Goal: Information Seeking & Learning: Learn about a topic

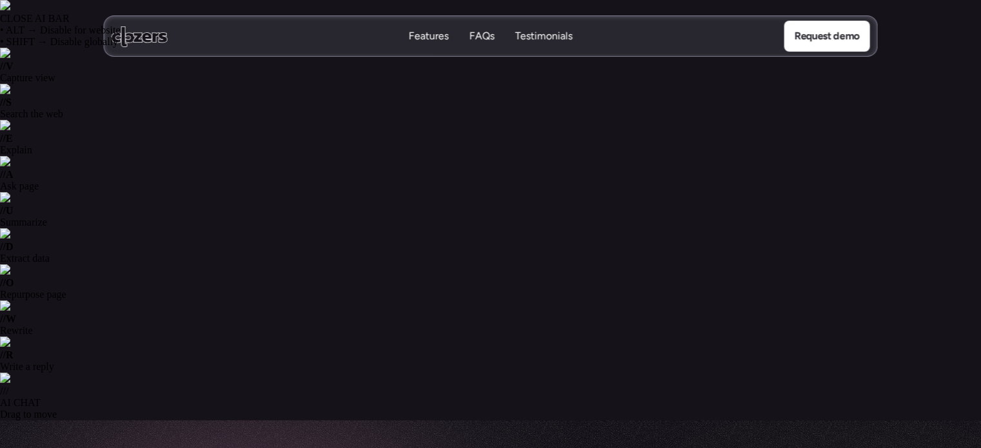
click at [447, 40] on p "Features" at bounding box center [429, 36] width 40 height 14
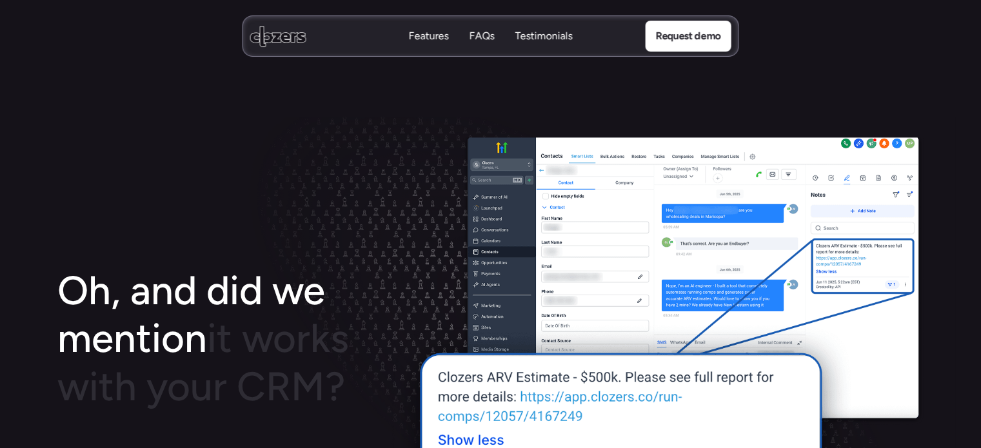
scroll to position [1901, 0]
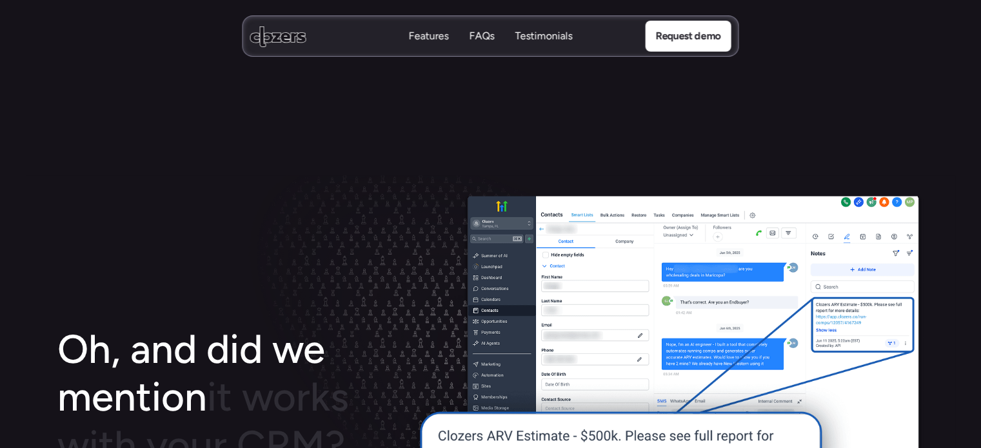
click at [432, 35] on p "Features" at bounding box center [429, 36] width 40 height 14
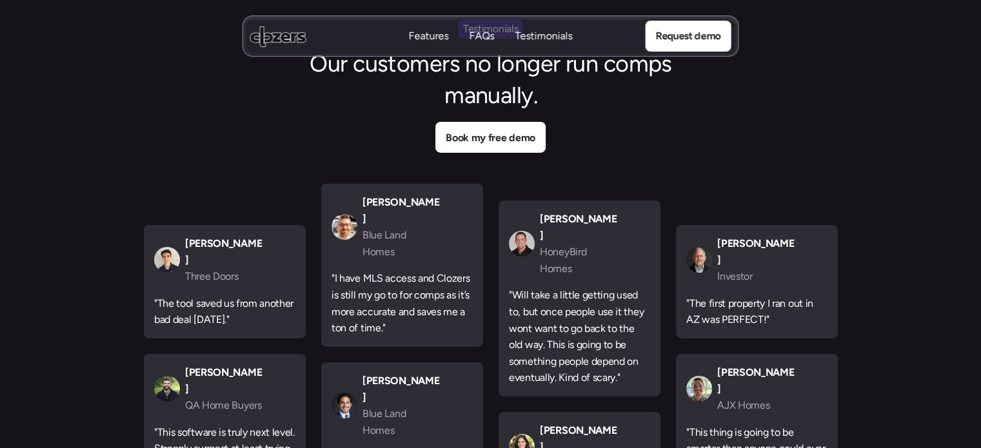
scroll to position [4415, 0]
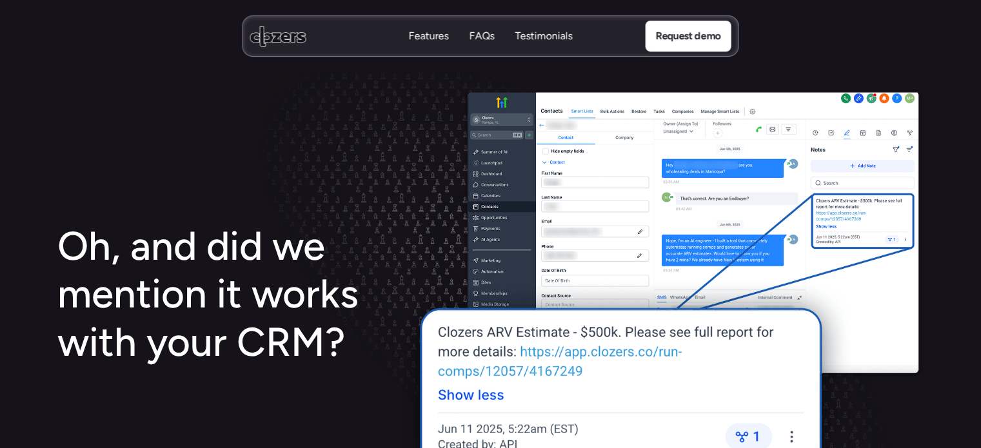
scroll to position [2443, 0]
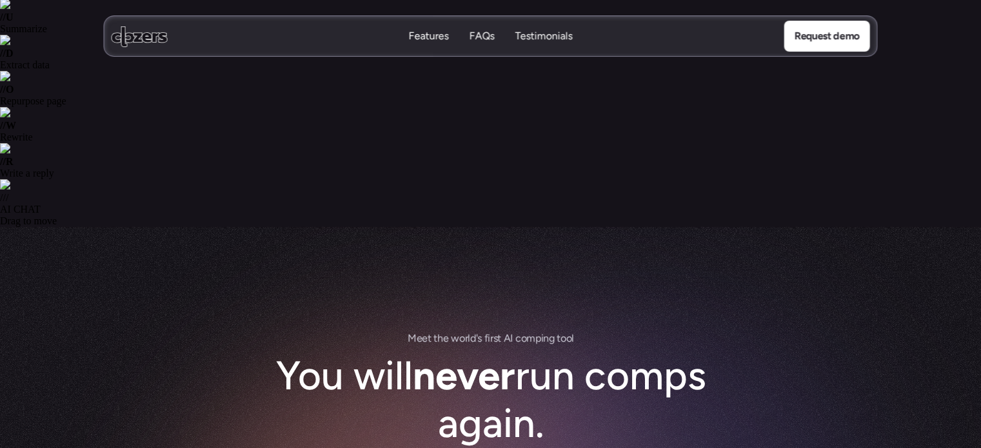
scroll to position [64, 0]
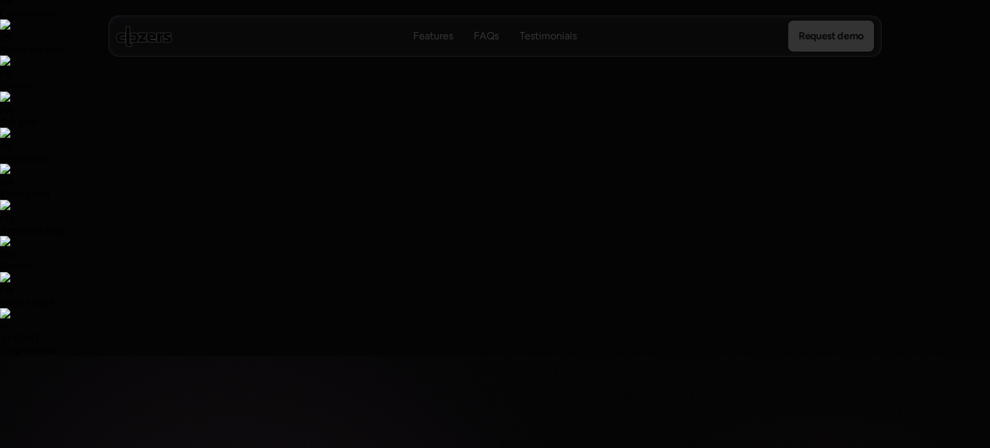
click at [938, 185] on div at bounding box center [495, 224] width 990 height 448
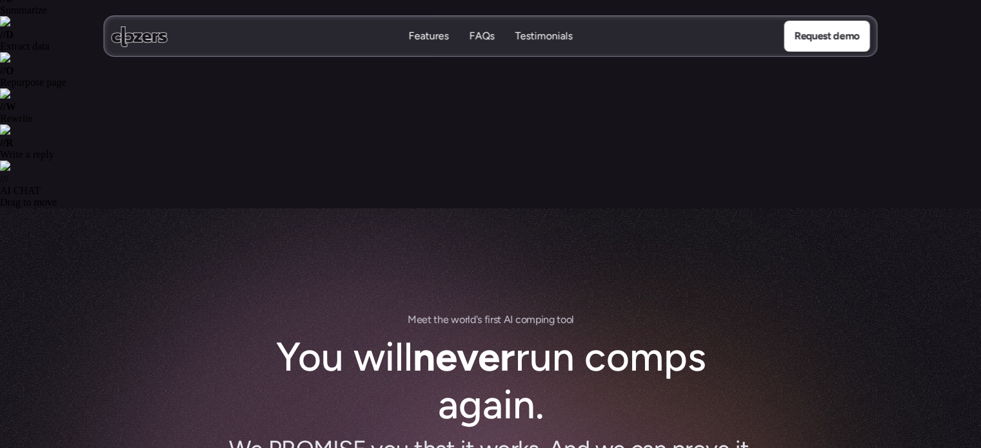
scroll to position [258, 0]
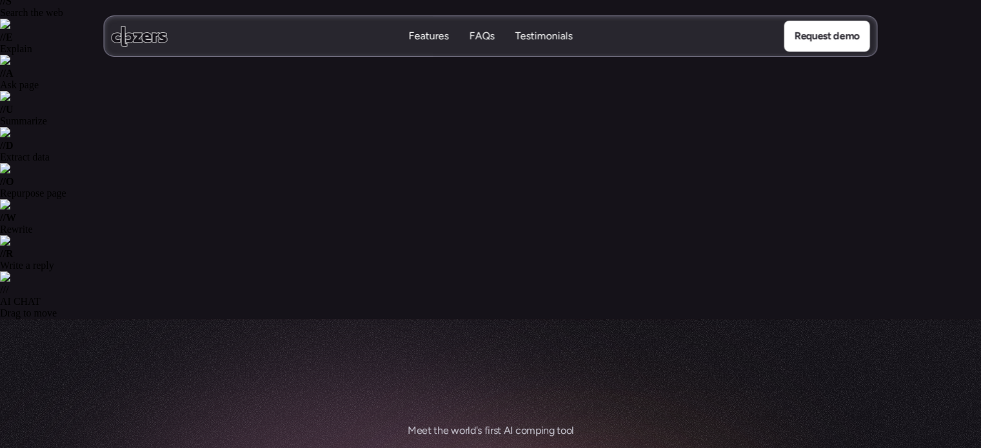
scroll to position [193, 0]
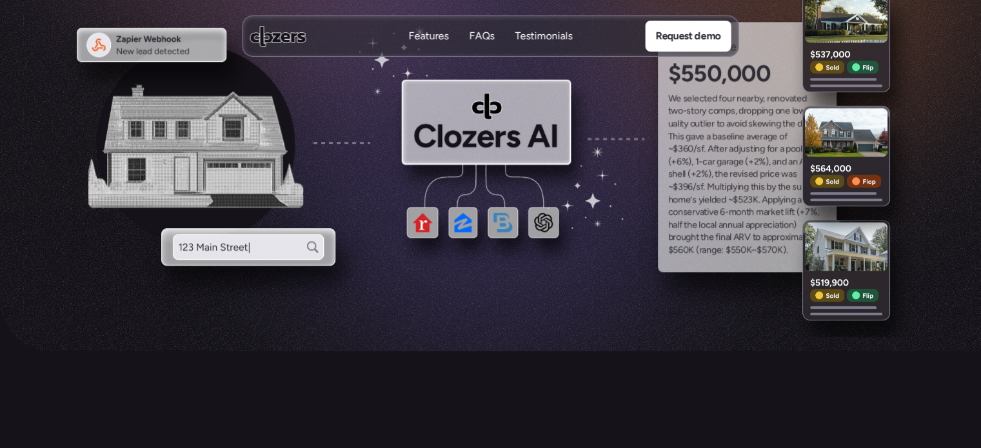
scroll to position [774, 0]
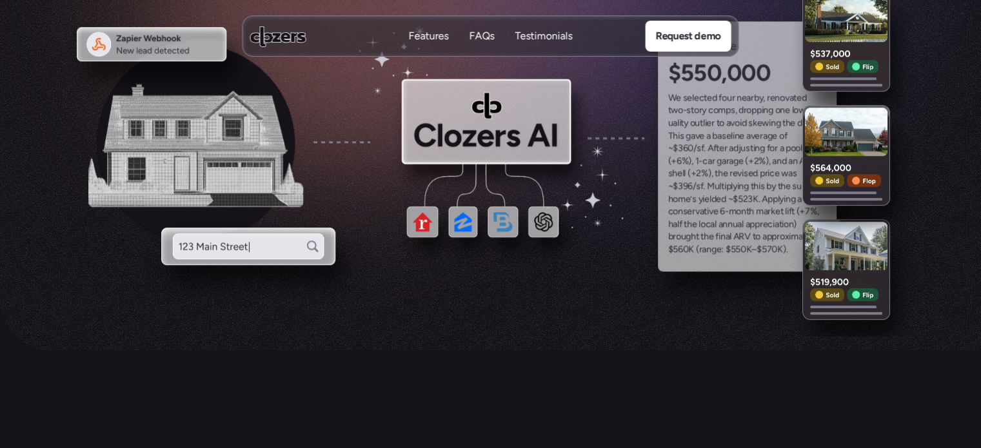
drag, startPoint x: 402, startPoint y: 302, endPoint x: 746, endPoint y: 360, distance: 348.5
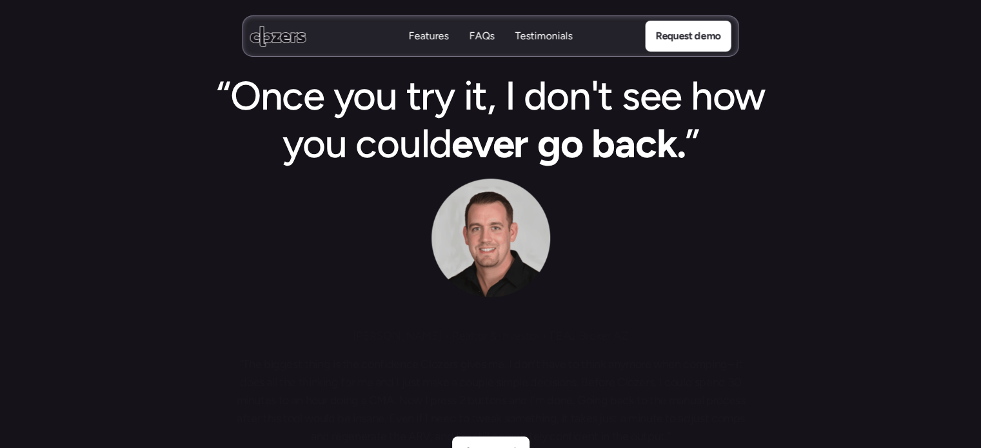
scroll to position [838, 0]
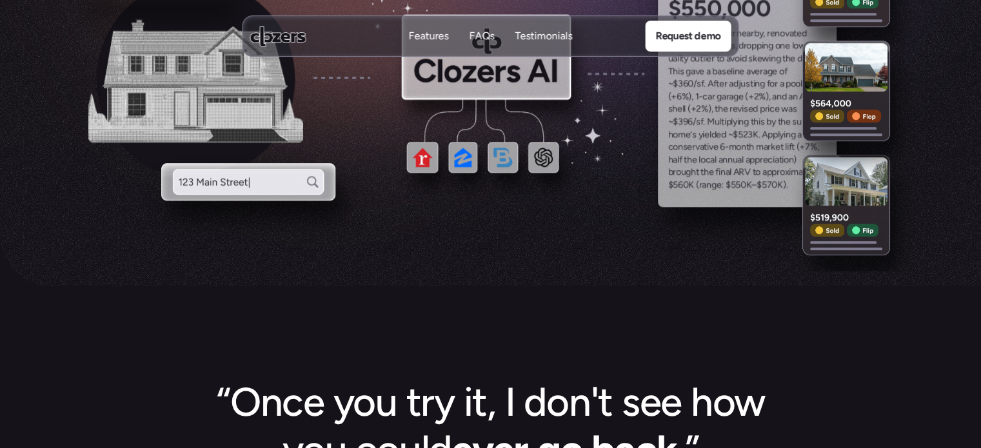
click at [534, 33] on p "Testimonials" at bounding box center [543, 36] width 57 height 14
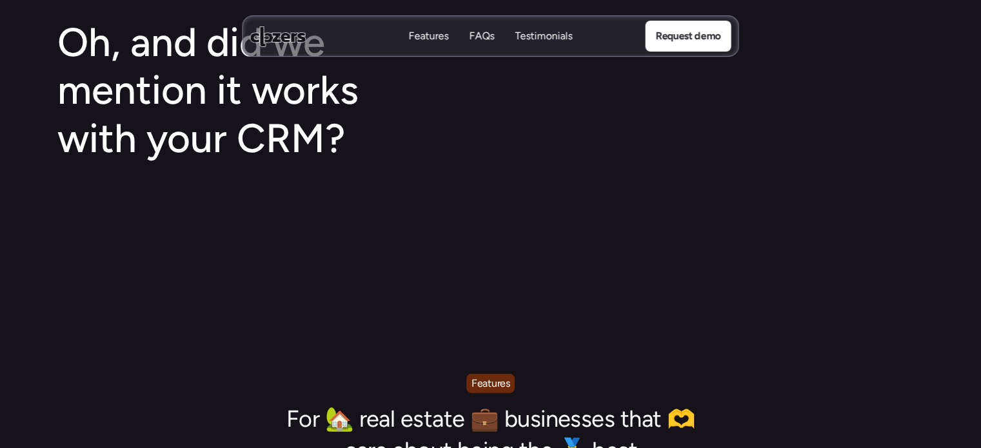
scroll to position [3106, 0]
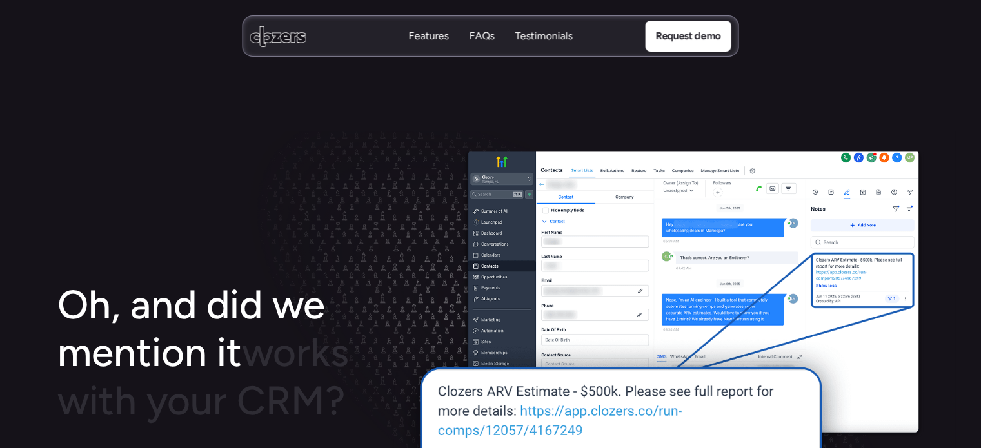
click at [539, 43] on p "Testimonials" at bounding box center [543, 36] width 57 height 14
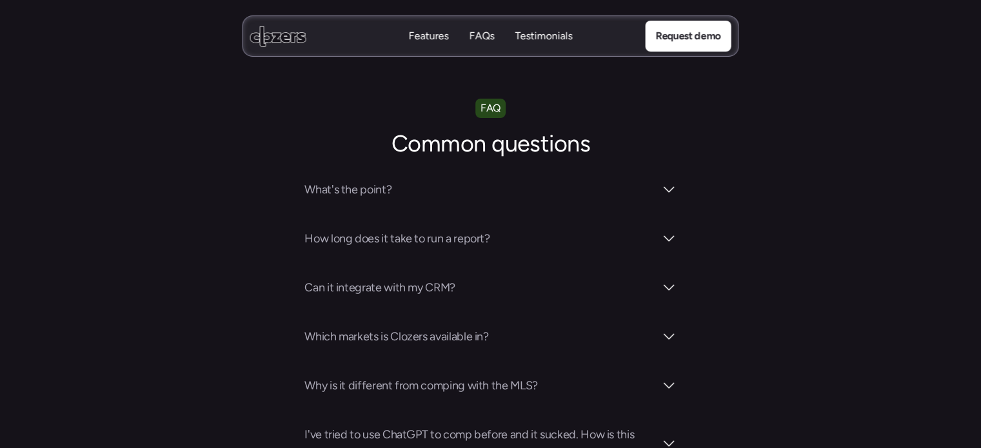
scroll to position [4653, 0]
